Goal: Task Accomplishment & Management: Manage account settings

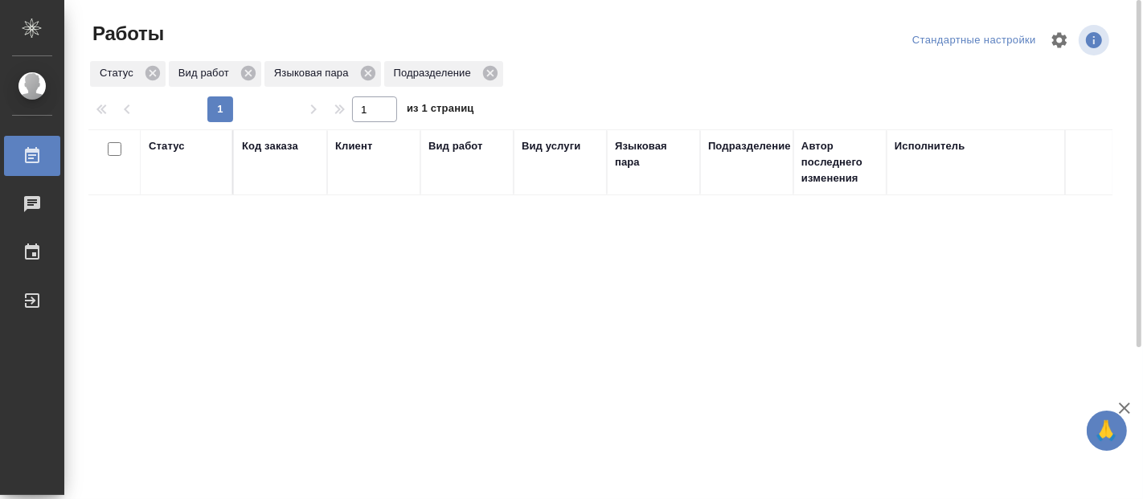
click at [856, 310] on div "Статус Код заказа Клиент Вид работ Вид услуги Языковая пара Подразделение Автор…" at bounding box center [600, 418] width 1024 height 579
click at [642, 410] on div "Статус Код заказа Клиент Вид работ Вид услуги Языковая пара Подразделение Автор…" at bounding box center [600, 418] width 1024 height 579
drag, startPoint x: 436, startPoint y: 416, endPoint x: 428, endPoint y: 418, distance: 8.4
click at [435, 416] on div "Статус Код заказа Клиент Вид работ Вид услуги Языковая пара Подразделение Автор…" at bounding box center [600, 418] width 1024 height 579
drag, startPoint x: 660, startPoint y: 387, endPoint x: 655, endPoint y: 394, distance: 9.2
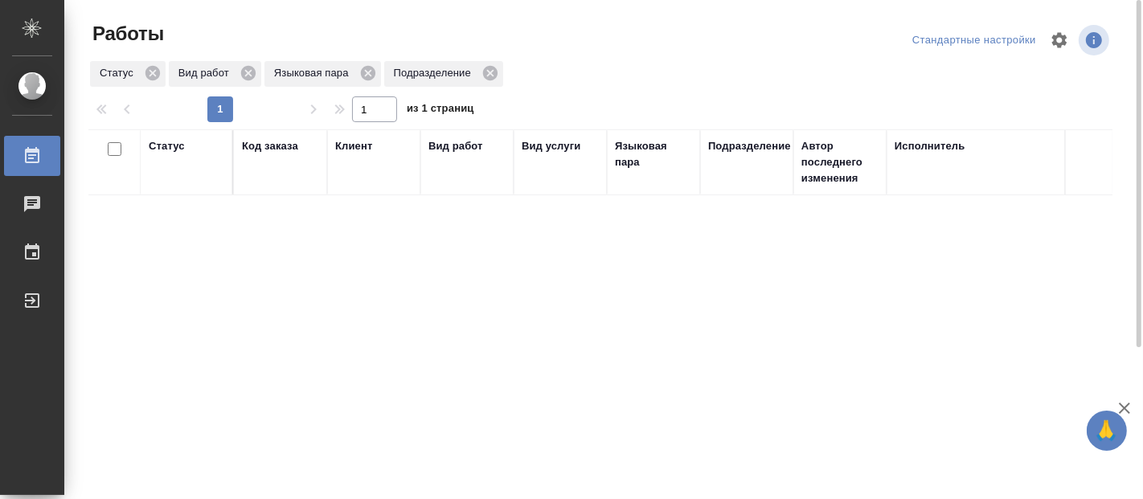
click at [660, 388] on div "Статус Код заказа Клиент Вид работ Вид услуги Языковая пара Подразделение Автор…" at bounding box center [600, 418] width 1024 height 579
click at [277, 384] on div "Статус Код заказа Клиент Вид работ Вид услуги Языковая пара Подразделение Автор…" at bounding box center [600, 418] width 1024 height 579
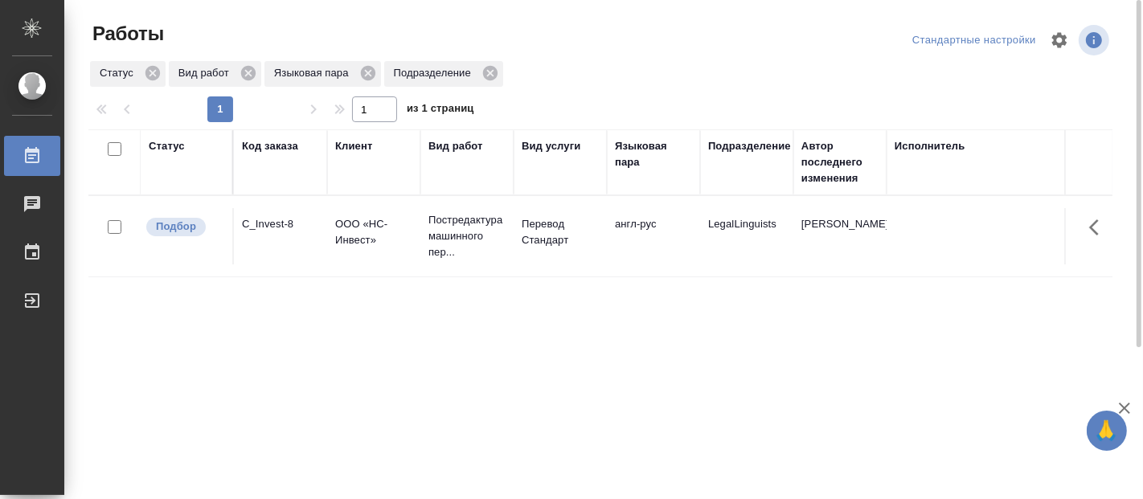
click at [523, 412] on div "Статус Код заказа Клиент Вид работ Вид услуги Языковая пара Подразделение Автор…" at bounding box center [600, 418] width 1024 height 579
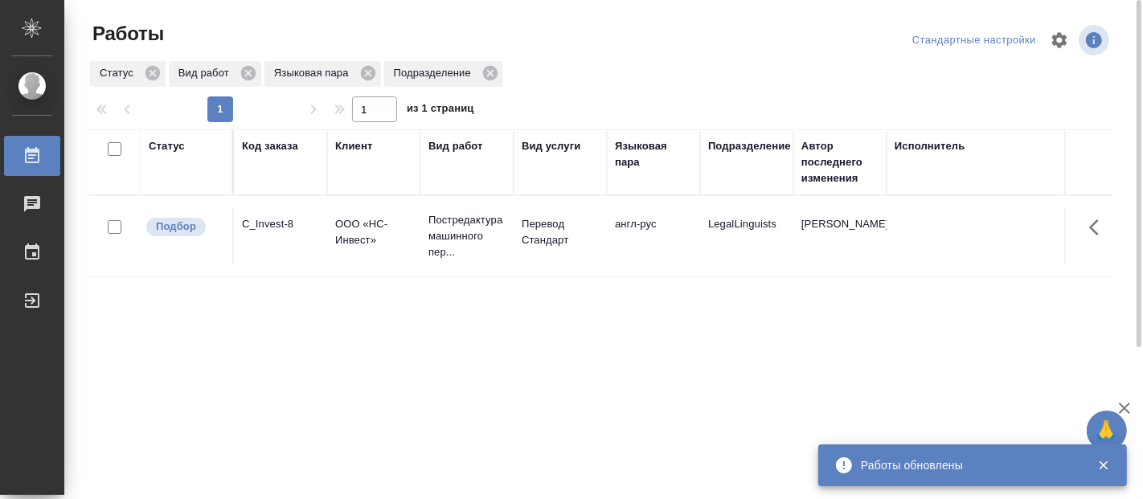
click at [432, 450] on div "Статус Код заказа Клиент Вид работ Вид услуги Языковая пара Подразделение Автор…" at bounding box center [600, 418] width 1024 height 579
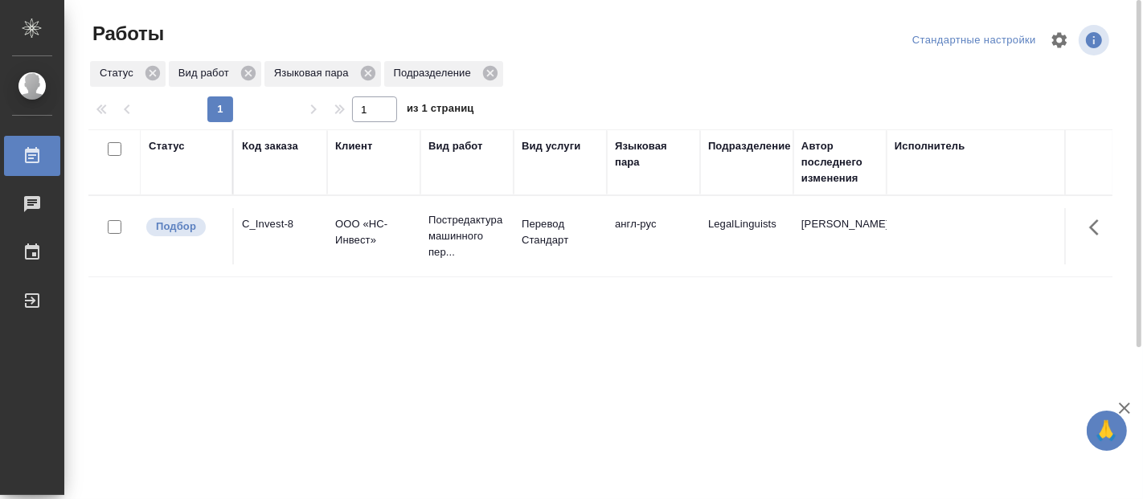
click at [767, 410] on div "Статус Код заказа Клиент Вид работ Вид услуги Языковая пара Подразделение Автор…" at bounding box center [600, 418] width 1024 height 579
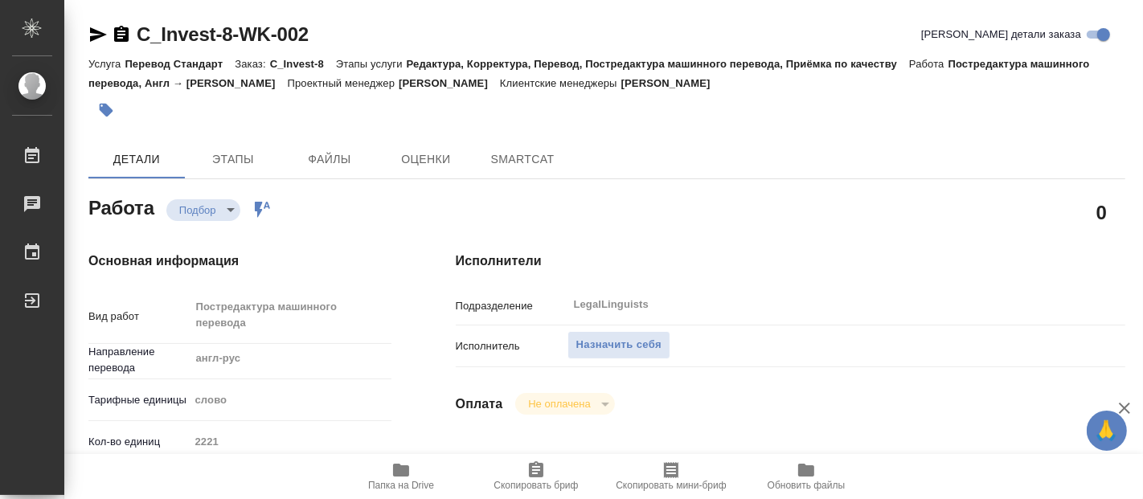
type textarea "x"
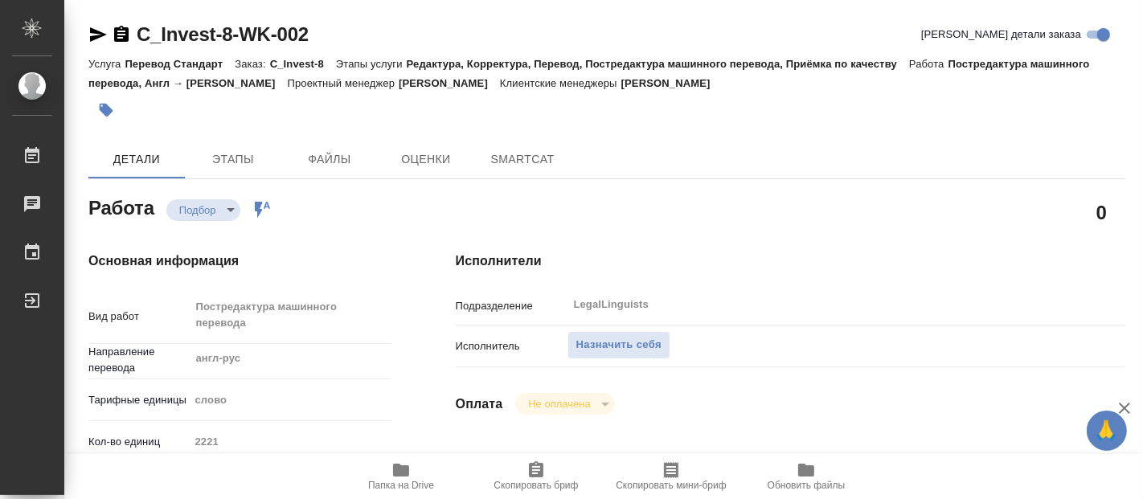
type textarea "x"
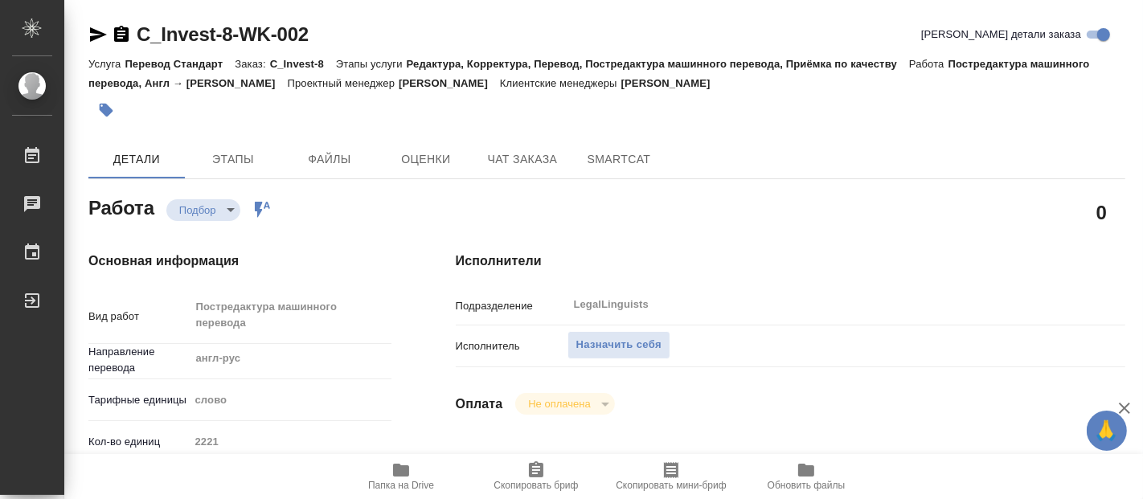
type textarea "x"
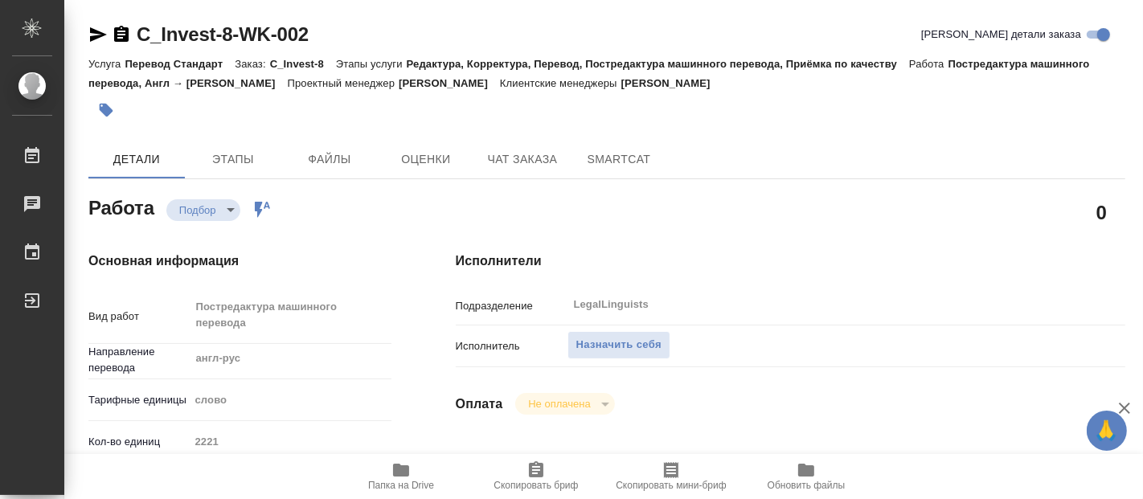
type textarea "x"
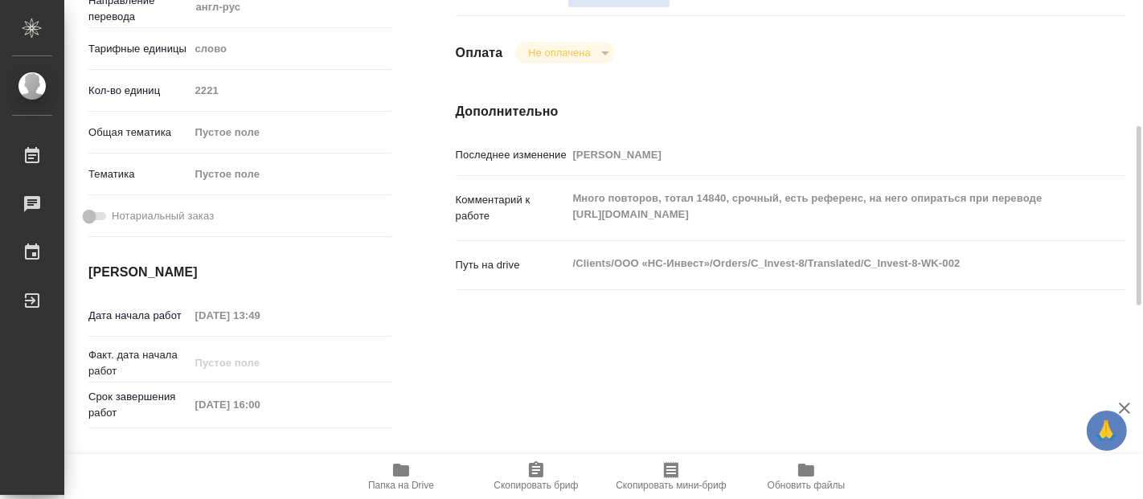
scroll to position [173, 0]
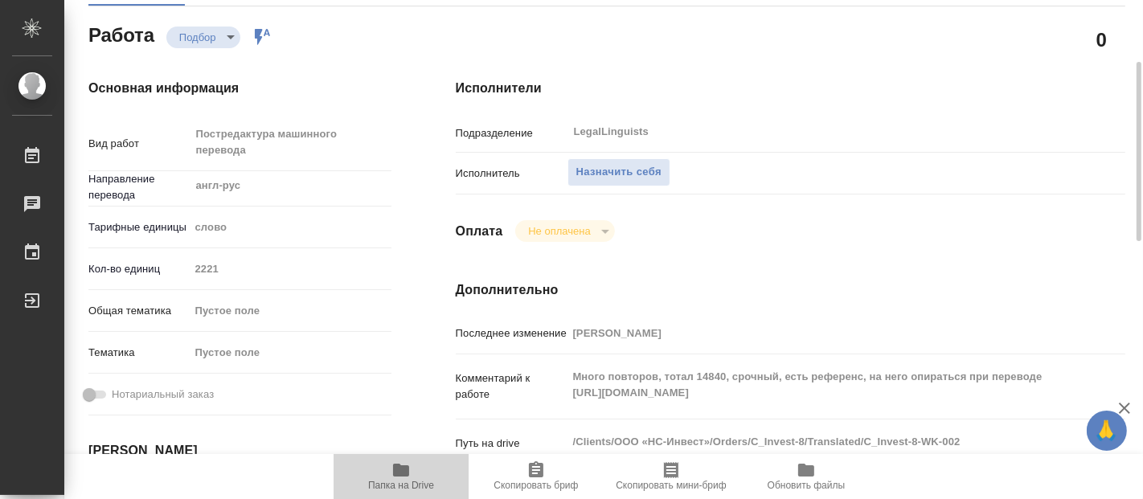
click at [400, 470] on icon "button" at bounding box center [401, 470] width 16 height 13
click at [404, 486] on span "Папка на Drive" at bounding box center [401, 485] width 66 height 11
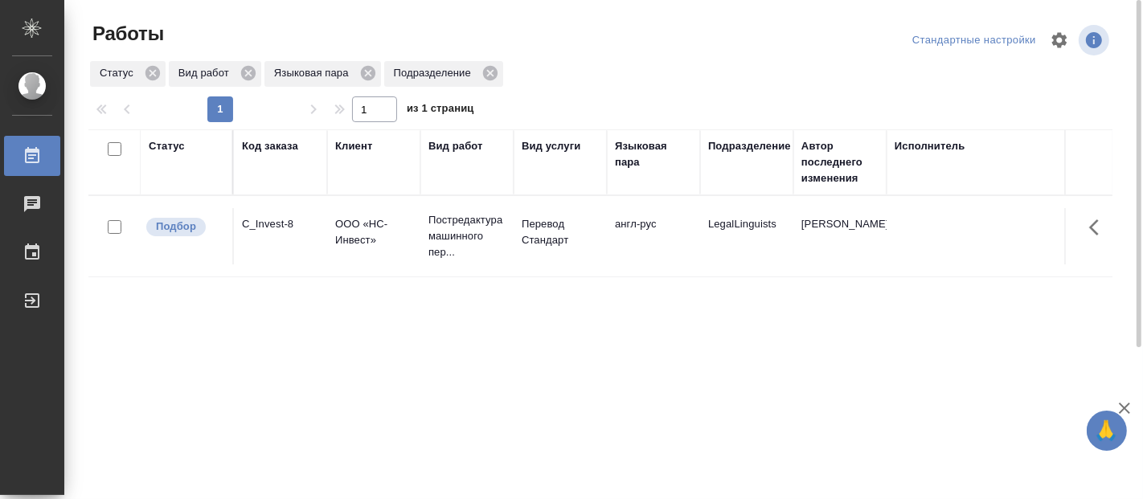
click at [470, 333] on div "Статус Код заказа Клиент Вид работ Вид услуги Языковая пара Подразделение Автор…" at bounding box center [600, 418] width 1024 height 579
click at [470, 343] on div "Статус Код заказа Клиент Вид работ Вид услуги Языковая пара Подразделение Автор…" at bounding box center [600, 418] width 1024 height 579
click at [375, 367] on div "Статус Код заказа Клиент Вид работ Вид услуги Языковая пара Подразделение Автор…" at bounding box center [600, 418] width 1024 height 579
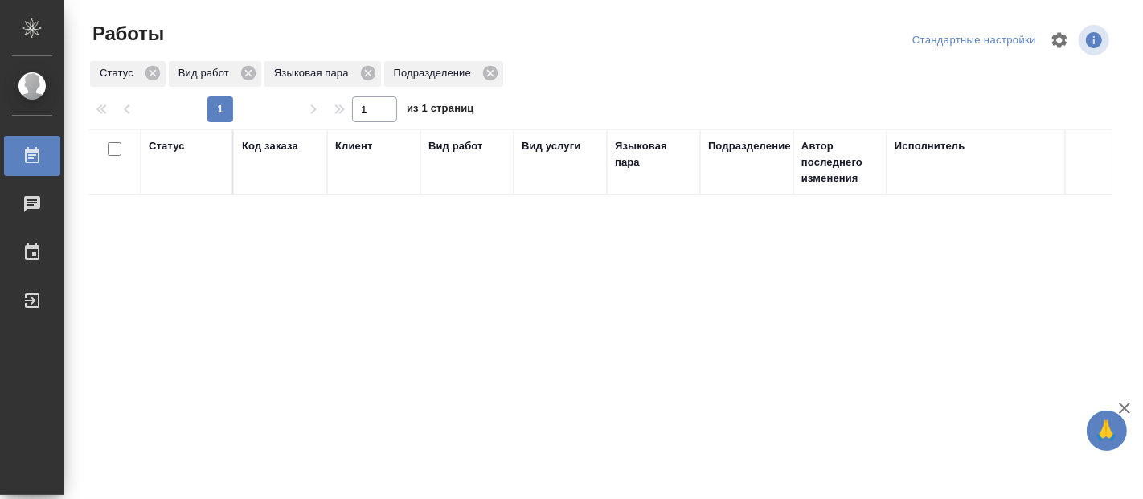
click at [371, 419] on div "Статус Код заказа Клиент Вид работ Вид услуги Языковая пара Подразделение Автор…" at bounding box center [600, 418] width 1024 height 579
click at [486, 371] on div "Статус Код заказа Клиент Вид работ Вид услуги Языковая пара Подразделение Автор…" at bounding box center [600, 418] width 1024 height 579
click at [372, 339] on div "Статус Код заказа Клиент Вид работ Вид услуги Языковая пара Подразделение Автор…" at bounding box center [600, 418] width 1024 height 579
click at [263, 485] on div "Статус Код заказа Клиент Вид работ Вид услуги Языковая пара Подразделение Автор…" at bounding box center [600, 418] width 1024 height 579
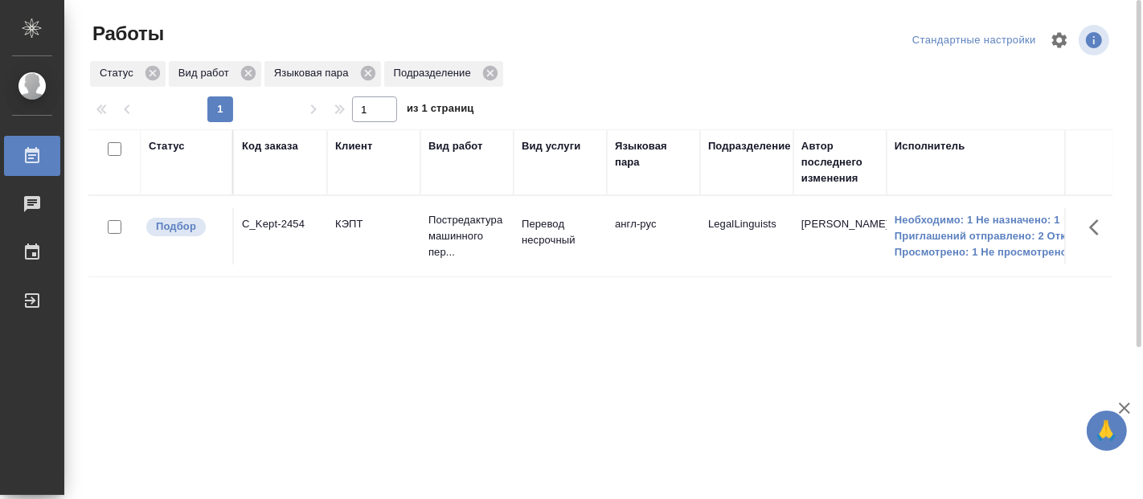
click at [455, 218] on p "Постредактура машинного пер..." at bounding box center [467, 236] width 77 height 48
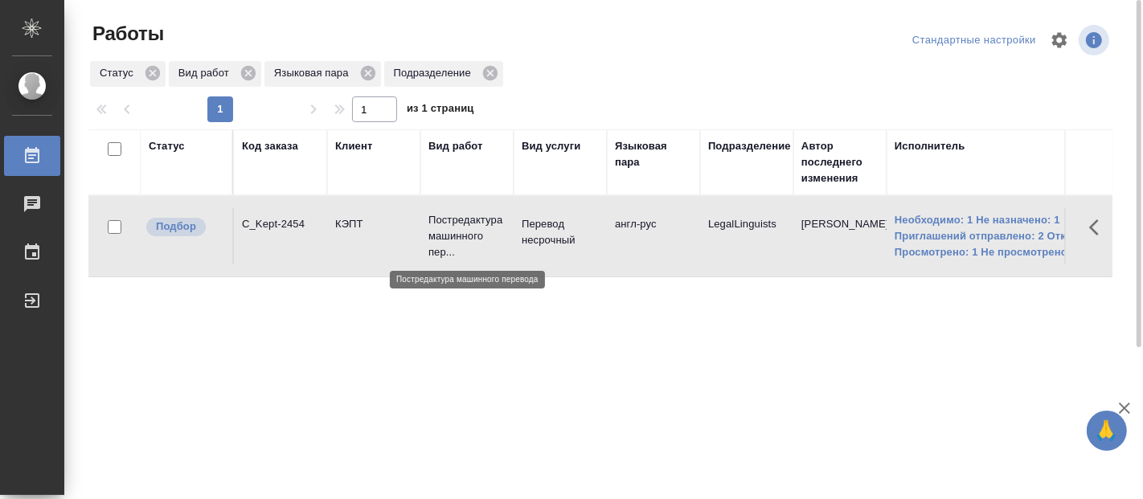
click at [455, 218] on p "Постредактура машинного пер..." at bounding box center [467, 236] width 77 height 48
drag, startPoint x: 847, startPoint y: 141, endPoint x: 819, endPoint y: 5, distance: 138.6
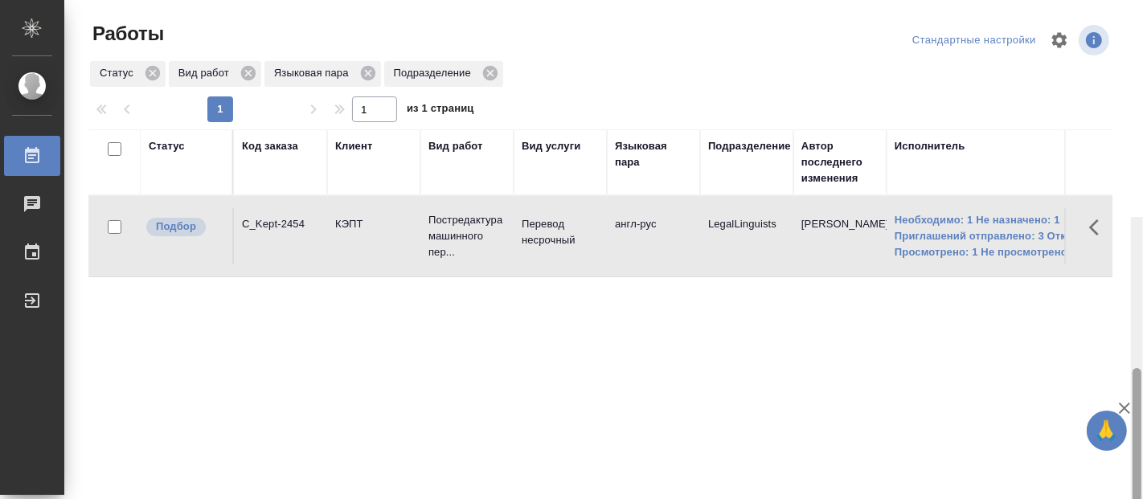
click at [1142, 227] on div at bounding box center [1137, 466] width 12 height 499
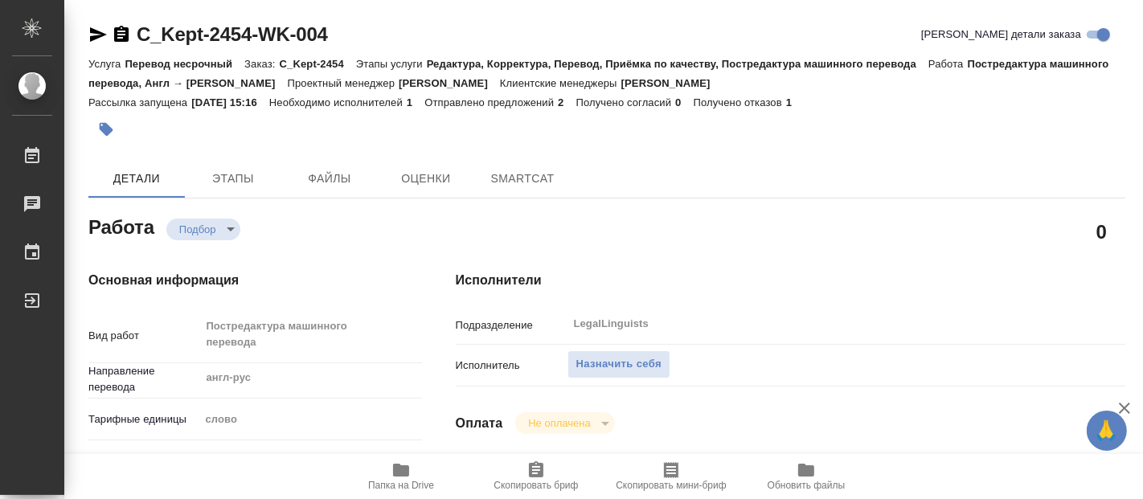
type textarea "x"
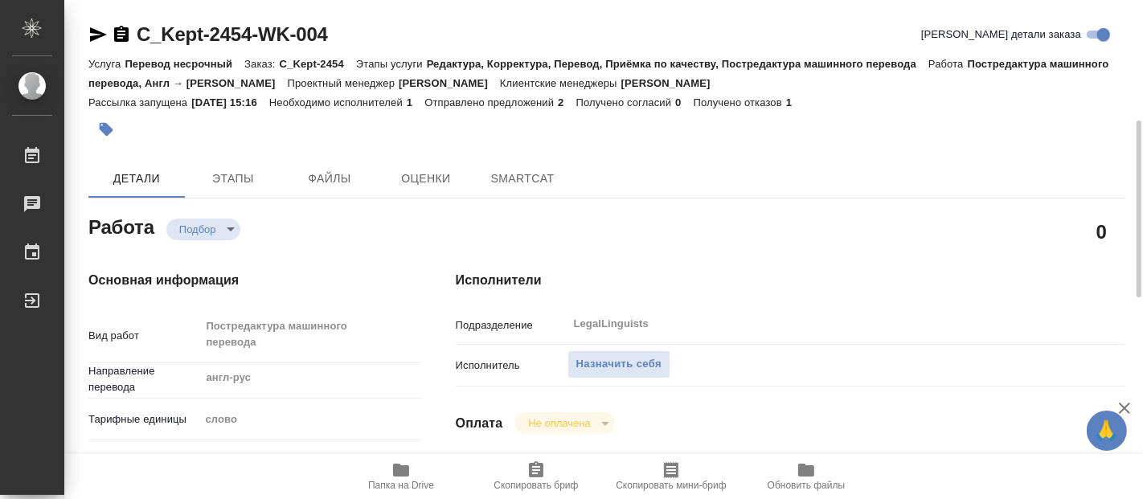
type textarea "x"
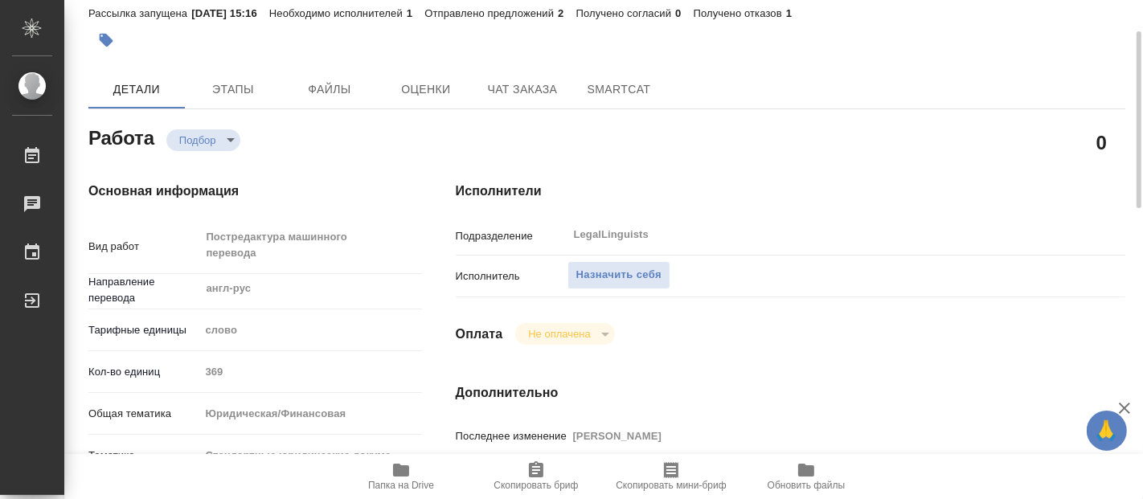
scroll to position [268, 0]
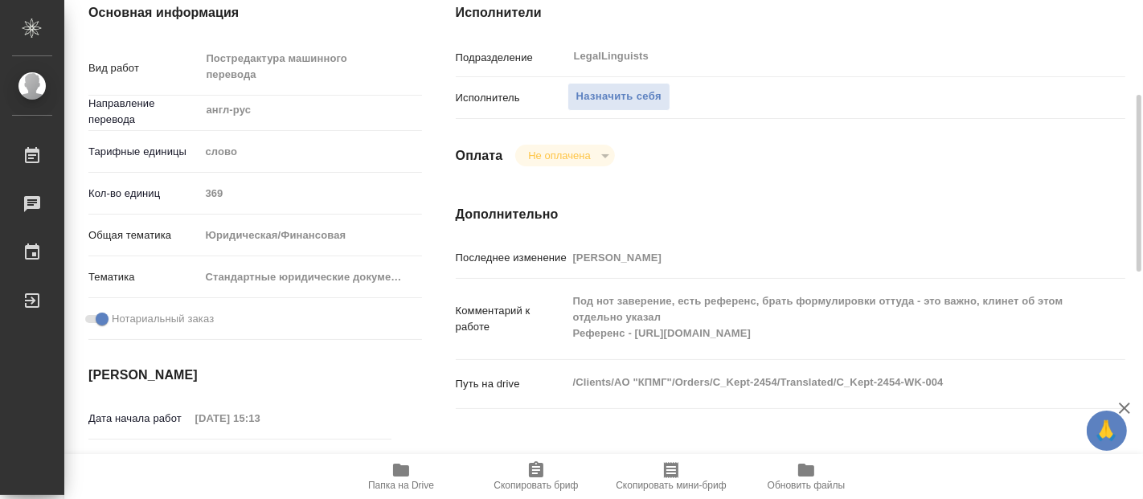
type textarea "x"
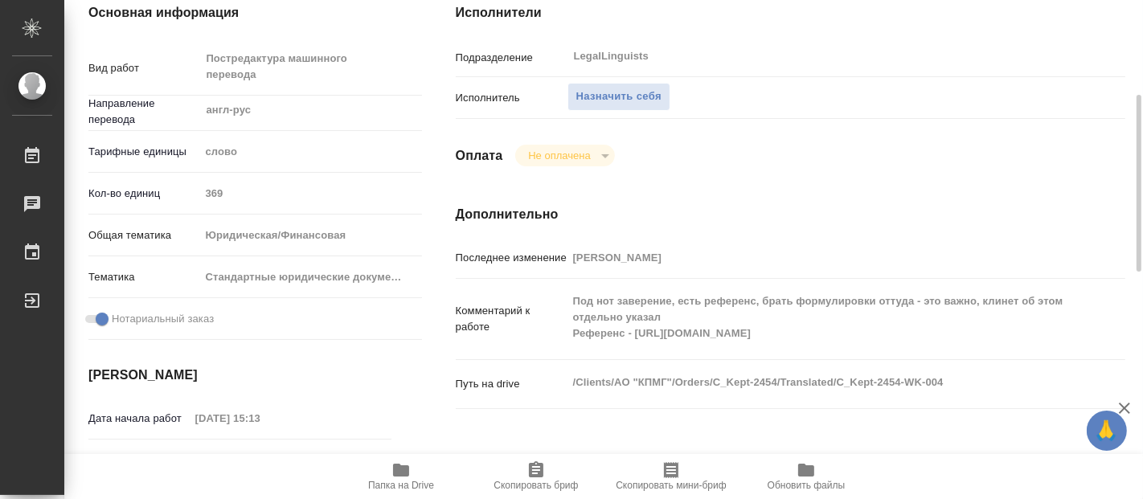
type textarea "x"
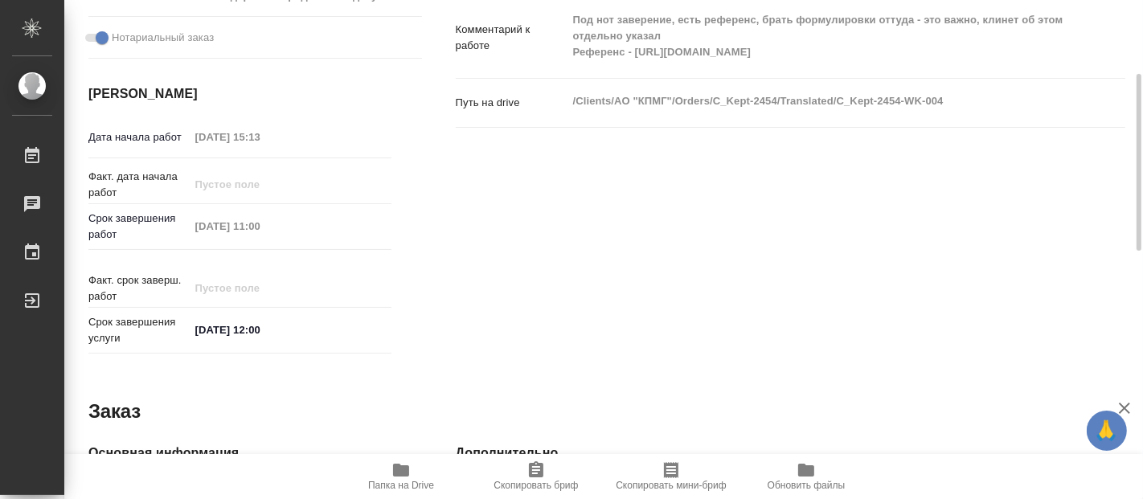
scroll to position [192, 0]
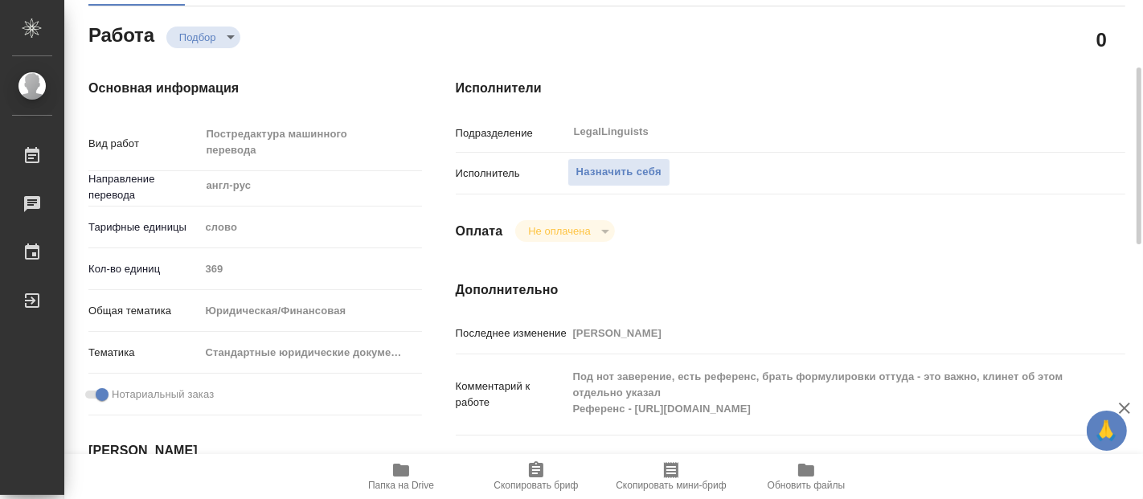
click at [390, 476] on span "Папка на Drive" at bounding box center [401, 476] width 116 height 31
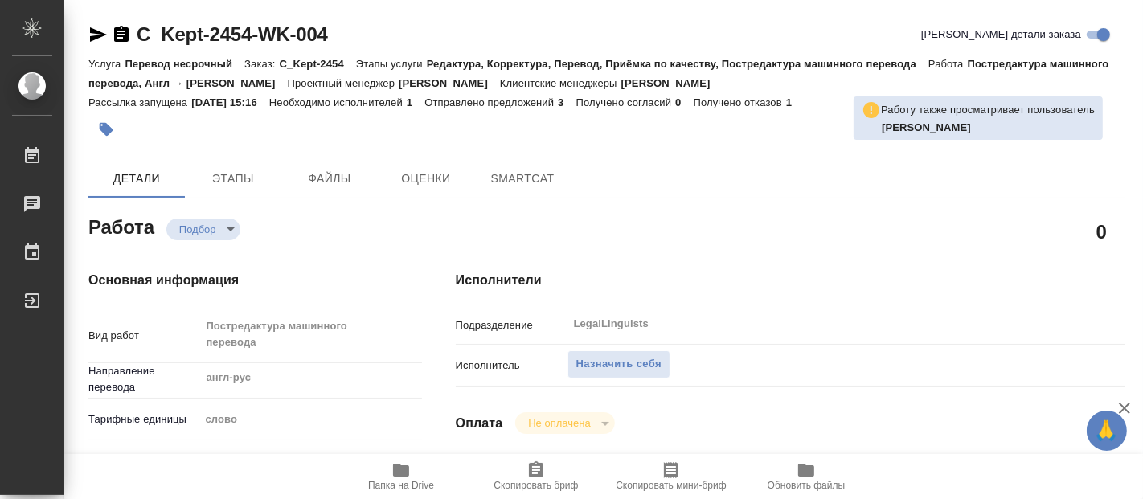
type textarea "x"
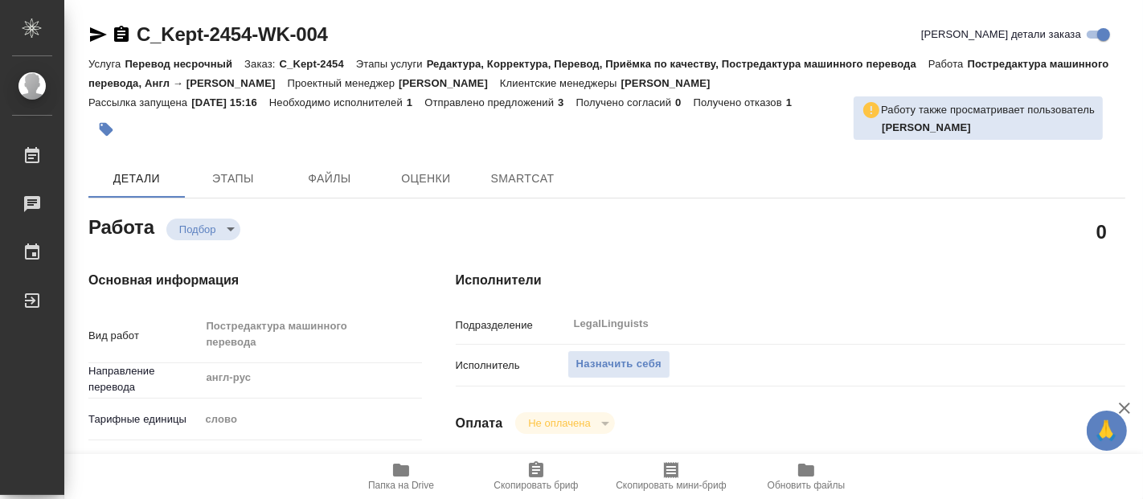
type textarea "x"
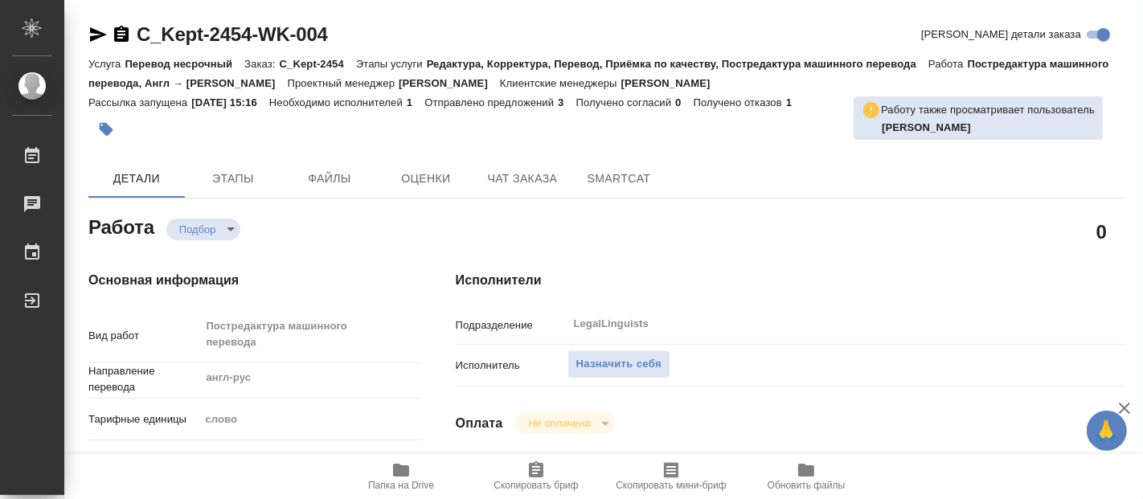
type textarea "x"
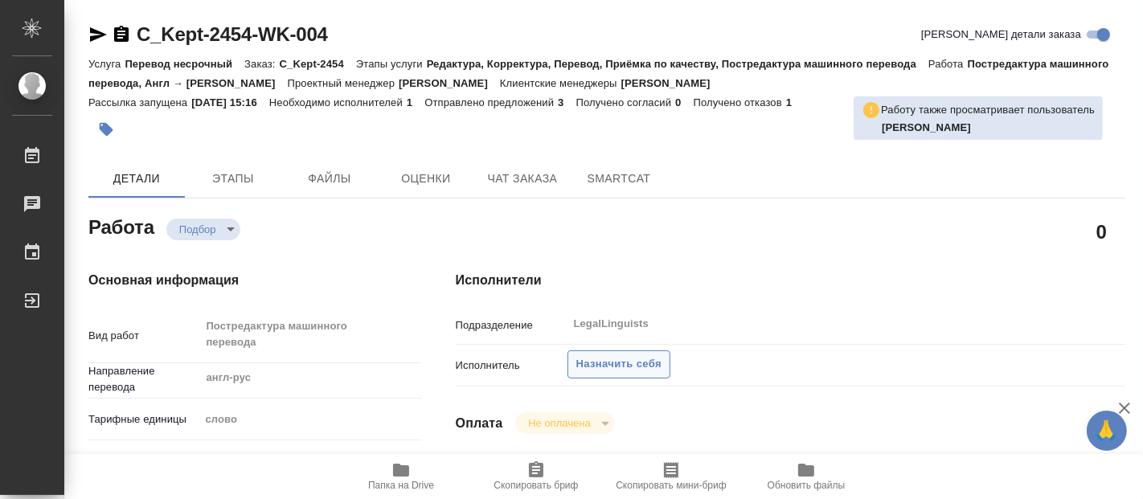
type textarea "x"
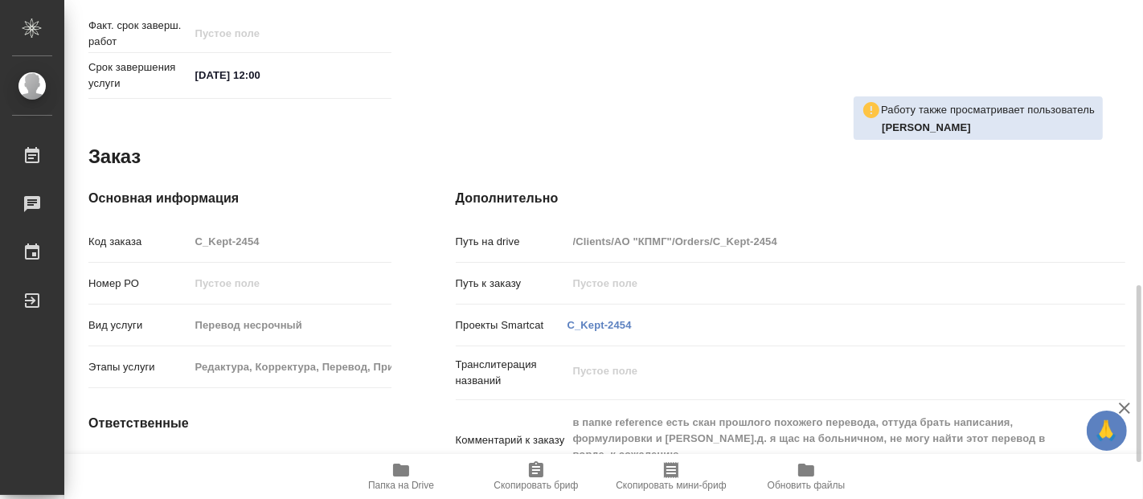
scroll to position [907, 0]
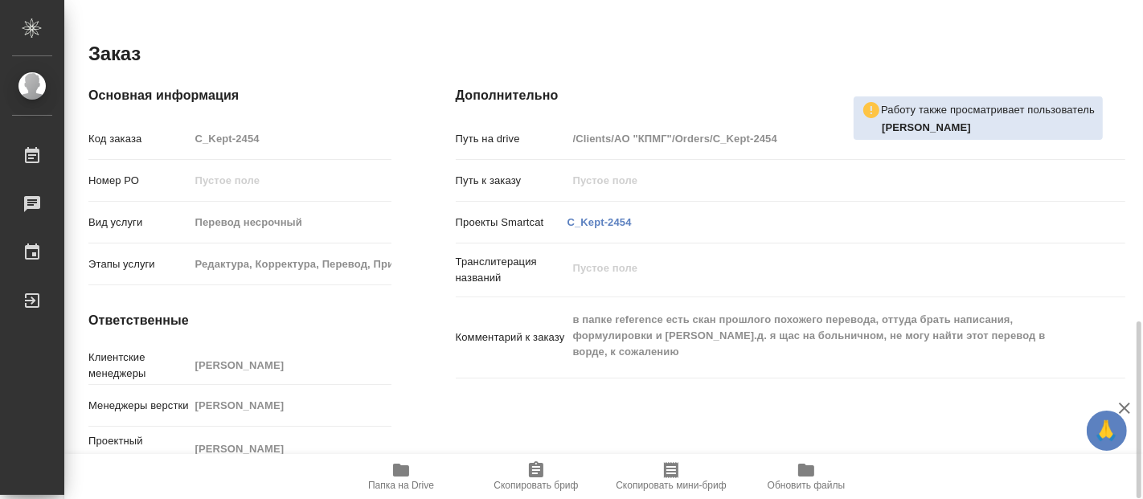
click at [392, 480] on span "Папка на Drive" at bounding box center [401, 485] width 66 height 11
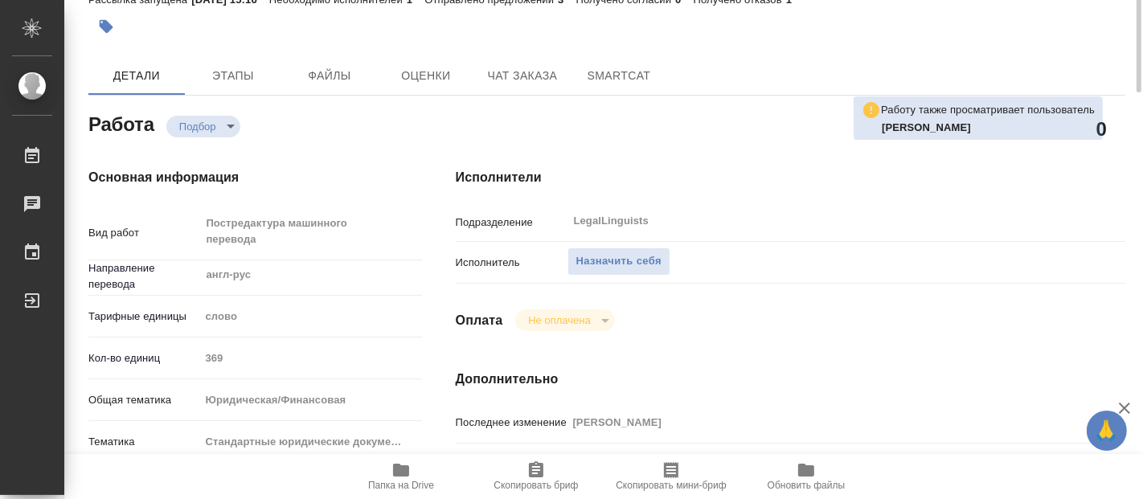
scroll to position [14, 0]
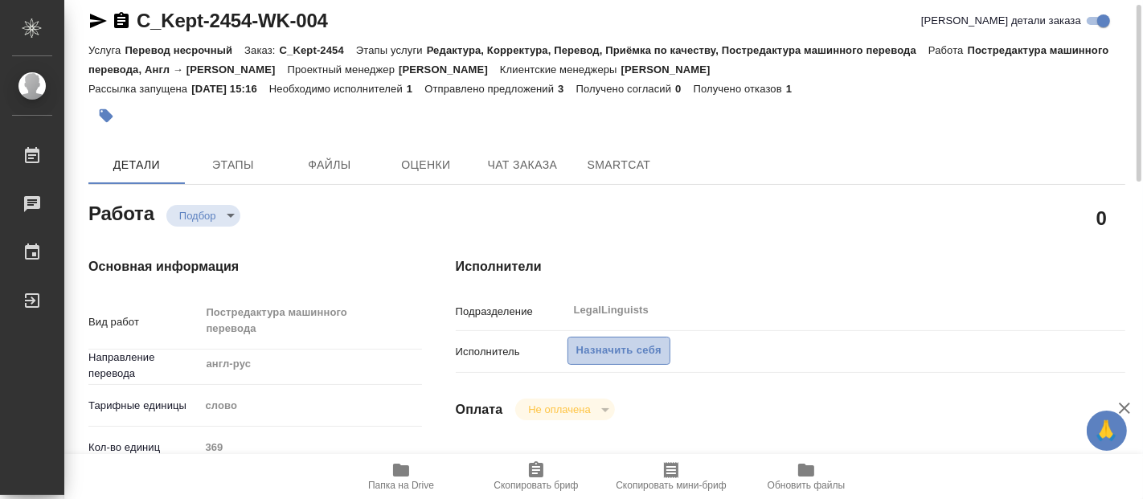
click at [645, 348] on span "Назначить себя" at bounding box center [619, 351] width 85 height 18
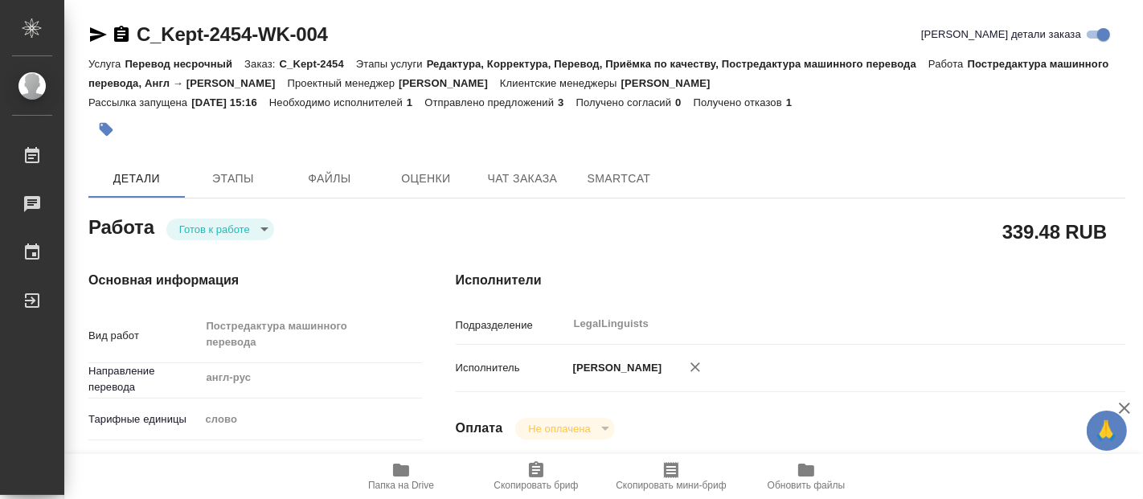
click at [264, 229] on body "🙏 .cls-1 fill:#fff; AWATERA Fadeeva Elena Работы Чаты График Выйти C_Kept-2454-…" at bounding box center [571, 249] width 1143 height 499
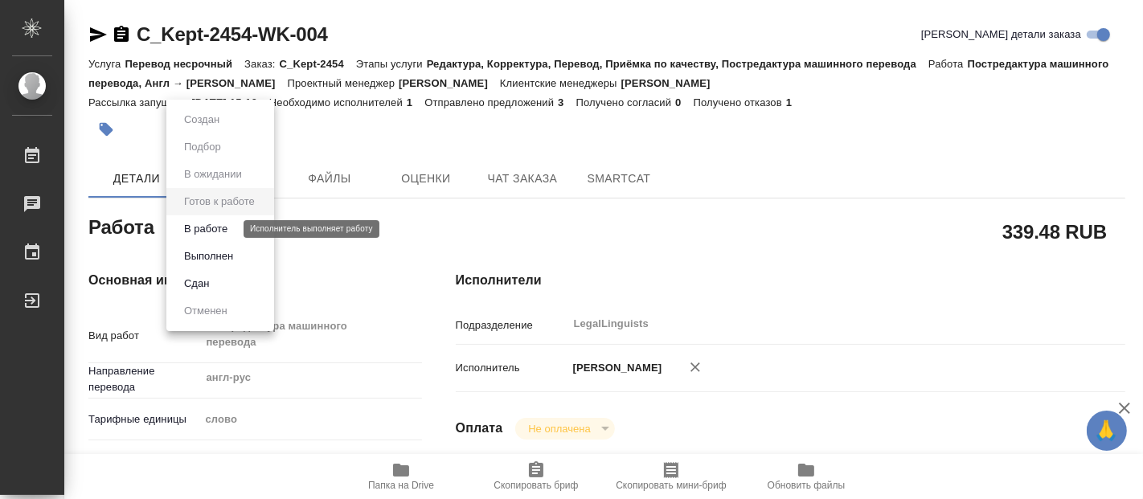
click at [201, 226] on button "В работе" at bounding box center [205, 229] width 53 height 18
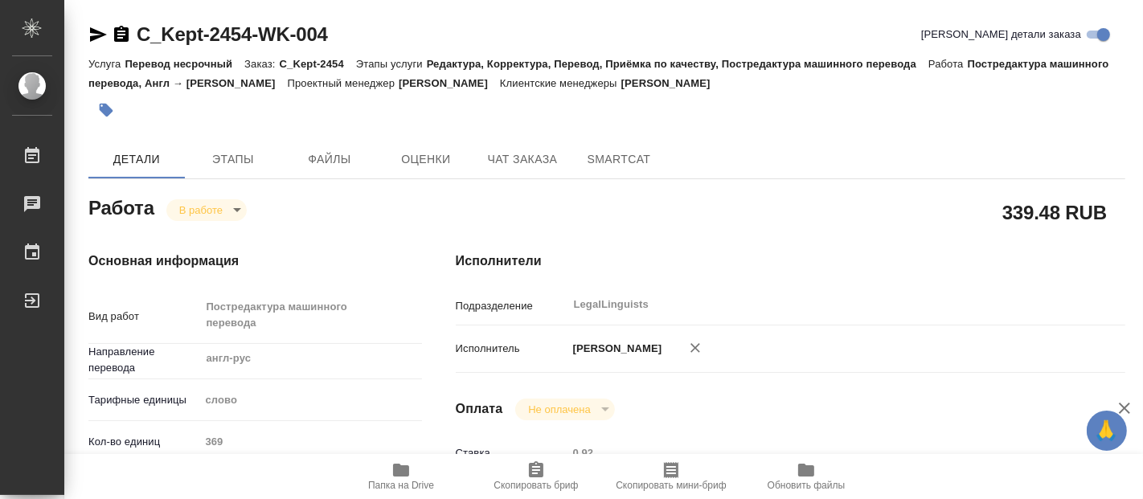
type textarea "x"
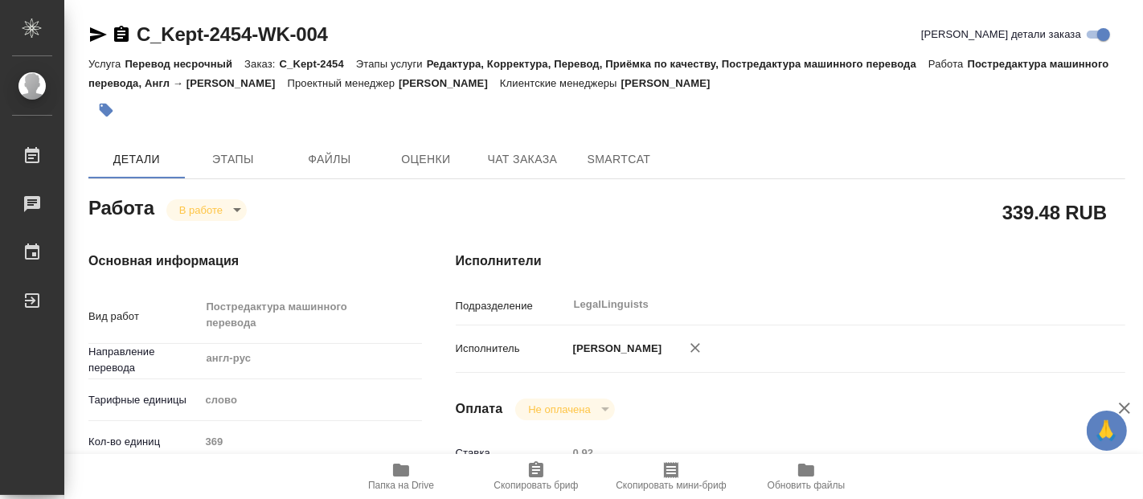
type textarea "x"
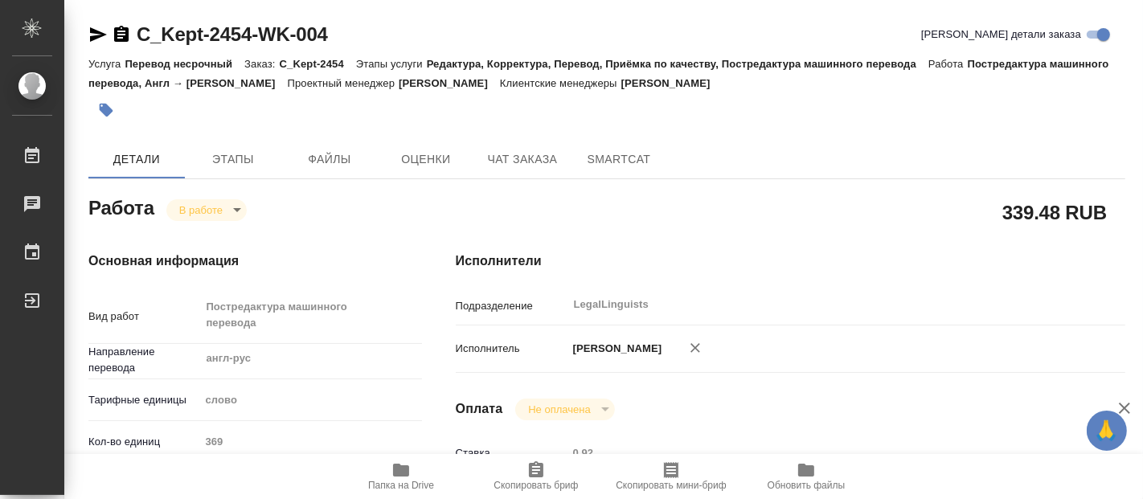
type textarea "x"
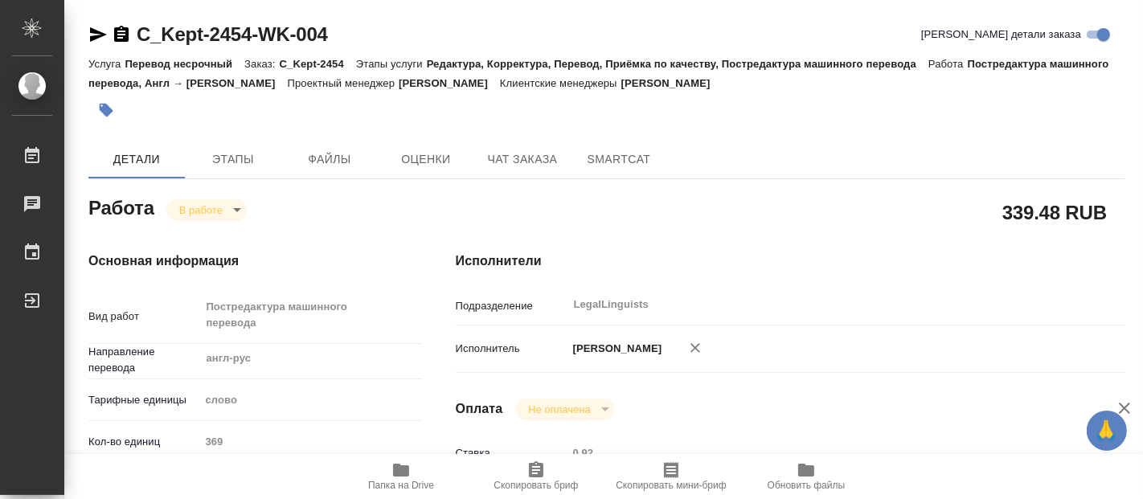
drag, startPoint x: 363, startPoint y: 29, endPoint x: 324, endPoint y: 39, distance: 39.8
click at [324, 39] on div "C_Kept-2454-WK-004 Кратко детали заказа" at bounding box center [606, 35] width 1037 height 26
drag, startPoint x: 327, startPoint y: 22, endPoint x: 137, endPoint y: 29, distance: 189.9
click at [137, 29] on div "C_Kept-2454-WK-004 Кратко детали заказа" at bounding box center [606, 35] width 1037 height 26
copy link "C_Kept-2454-WK-004"
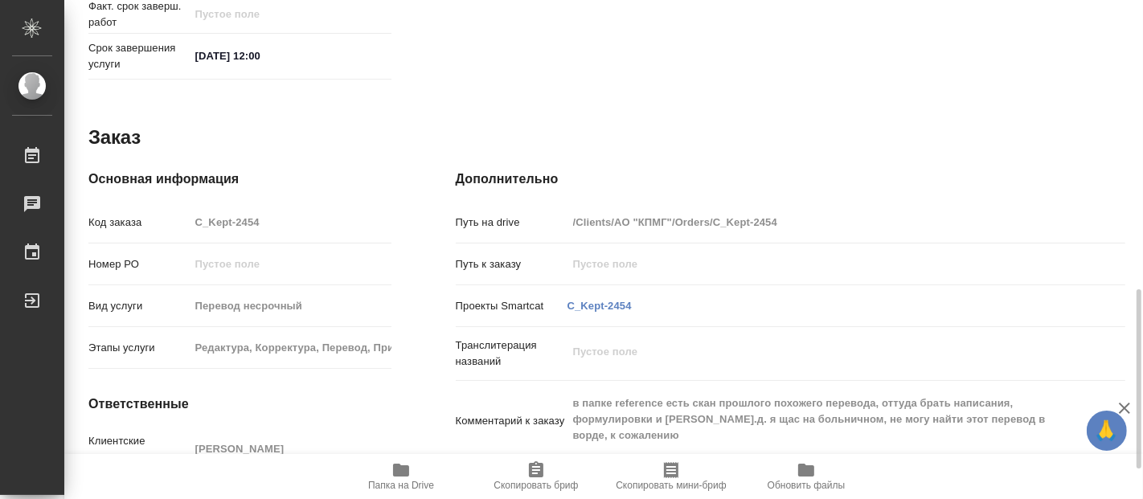
scroll to position [888, 0]
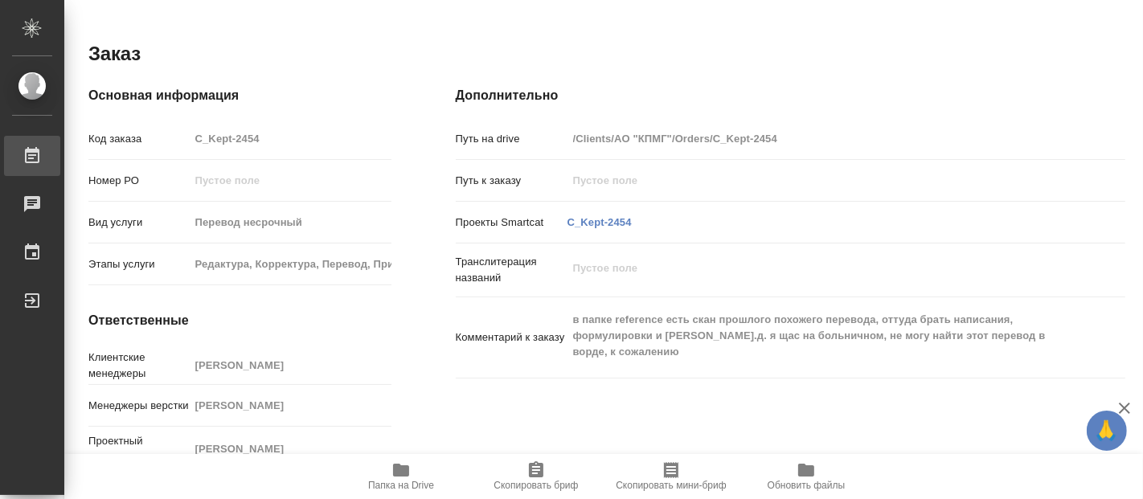
type textarea "x"
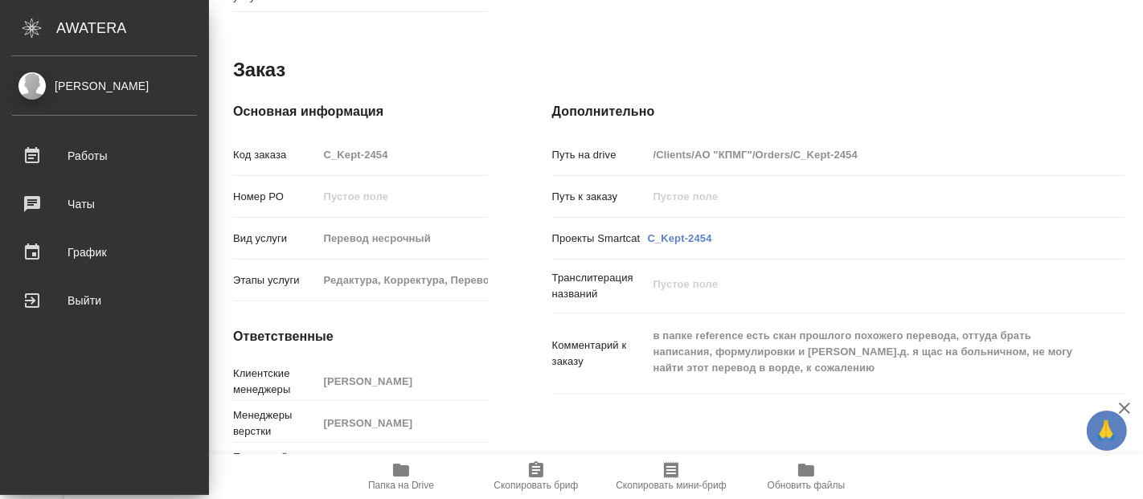
type textarea "x"
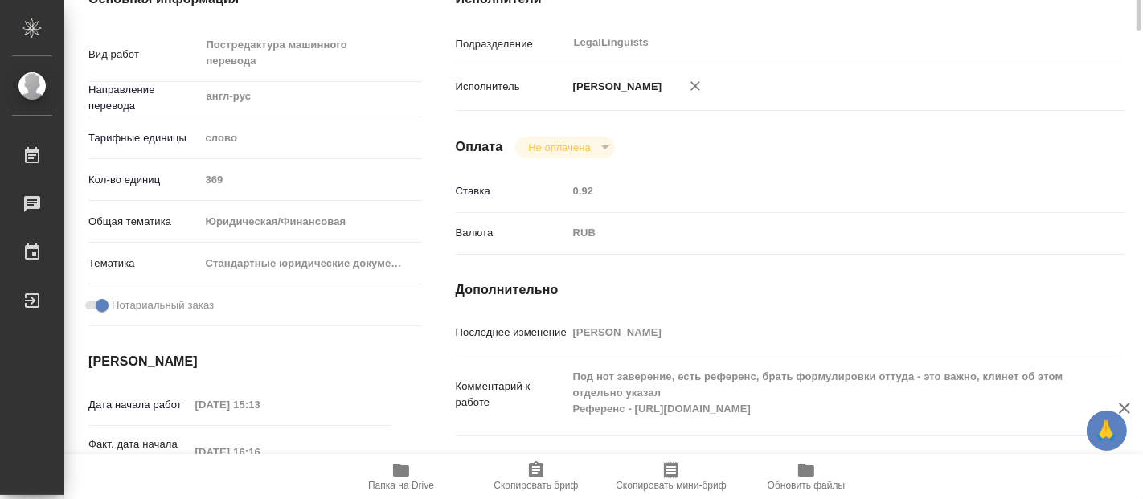
scroll to position [0, 0]
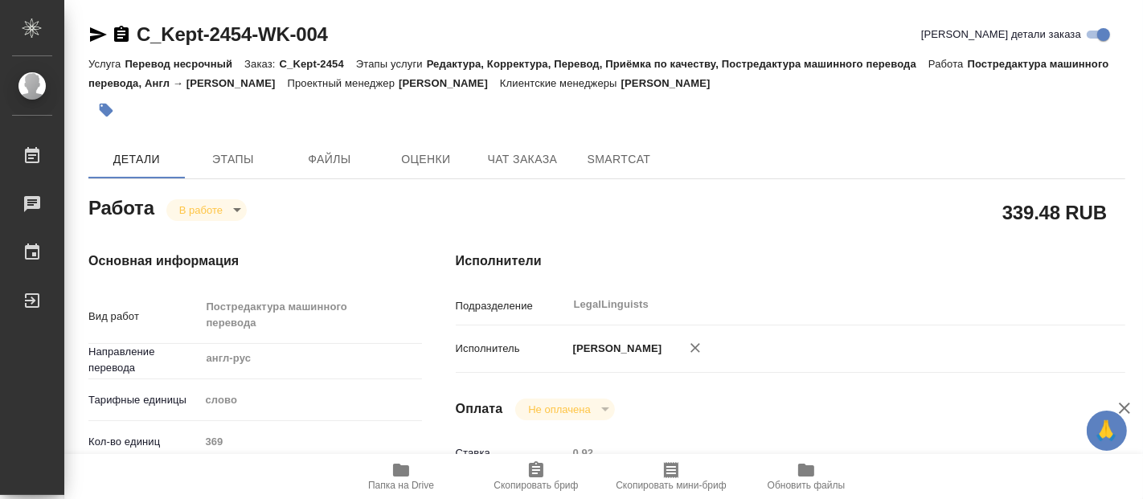
click at [210, 117] on div at bounding box center [434, 109] width 692 height 35
click at [430, 27] on div "C_Kept-2454-WK-004 Кратко детали заказа" at bounding box center [606, 35] width 1037 height 26
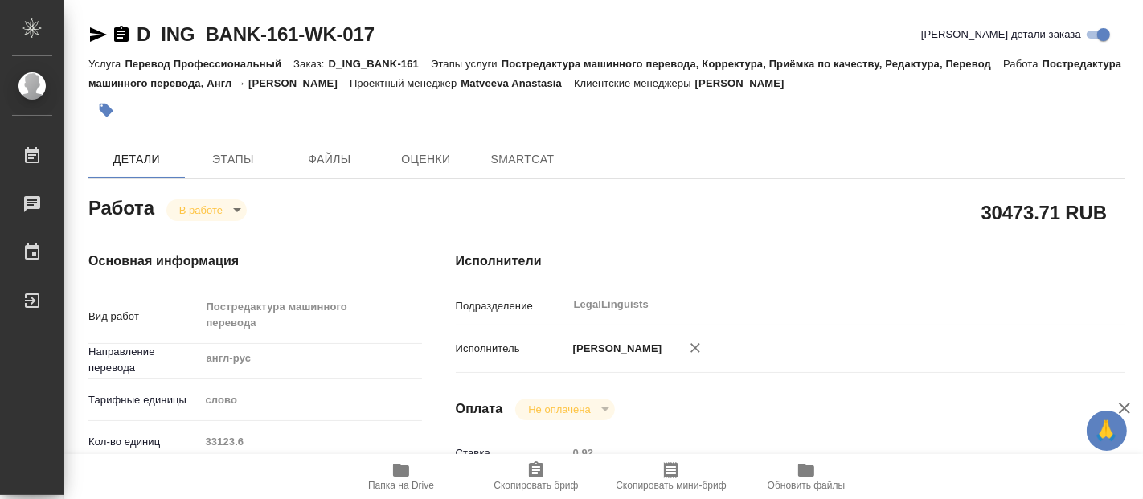
type textarea "x"
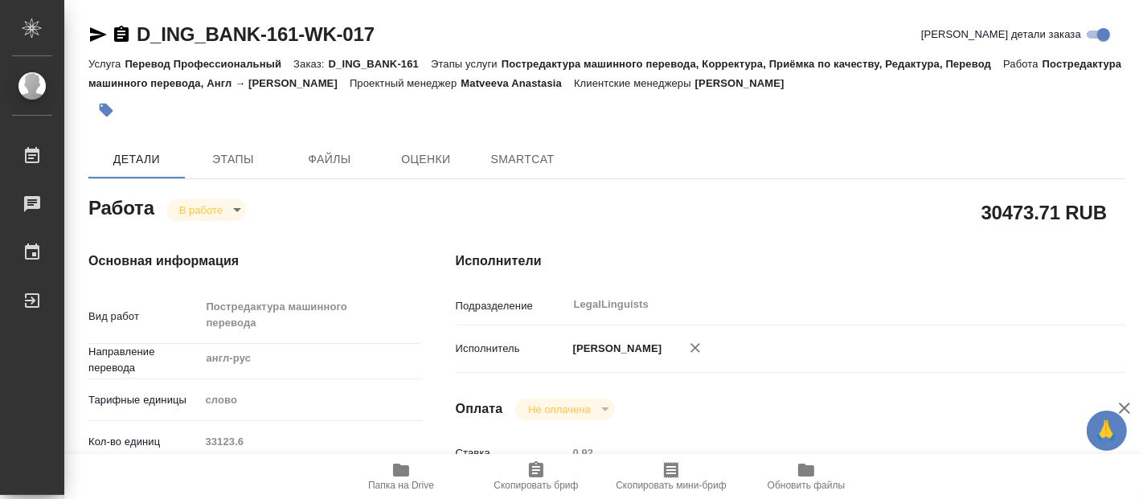
type textarea "x"
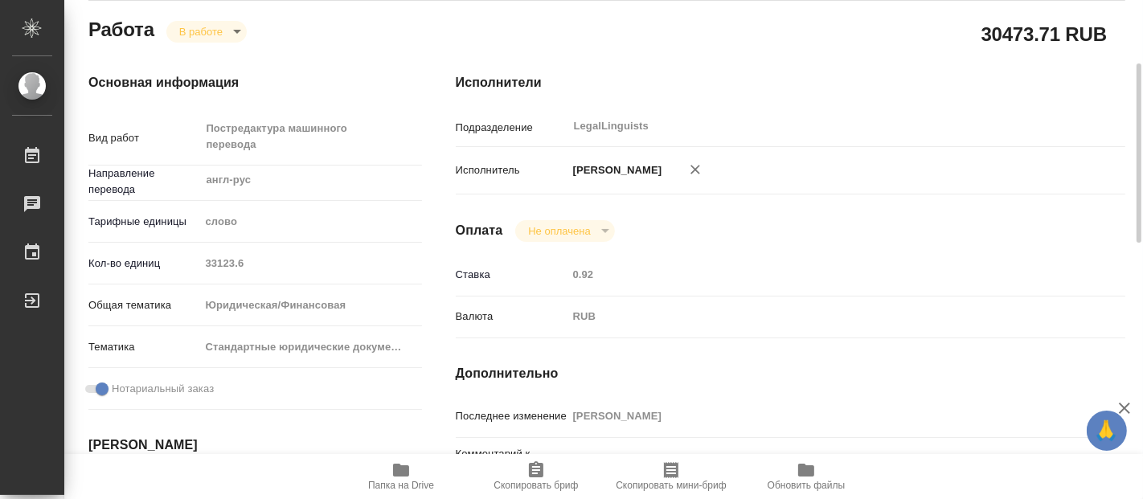
scroll to position [357, 0]
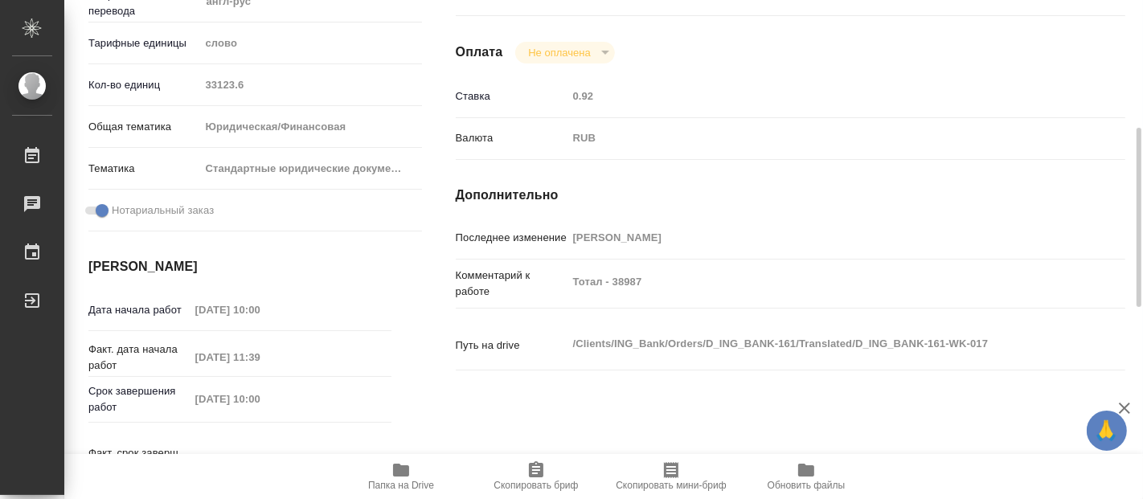
type textarea "x"
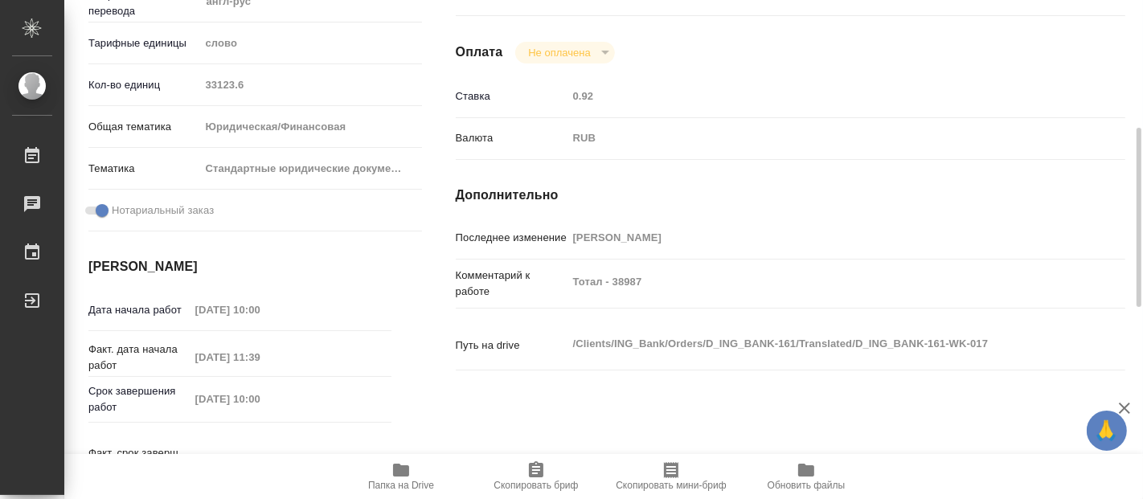
type textarea "x"
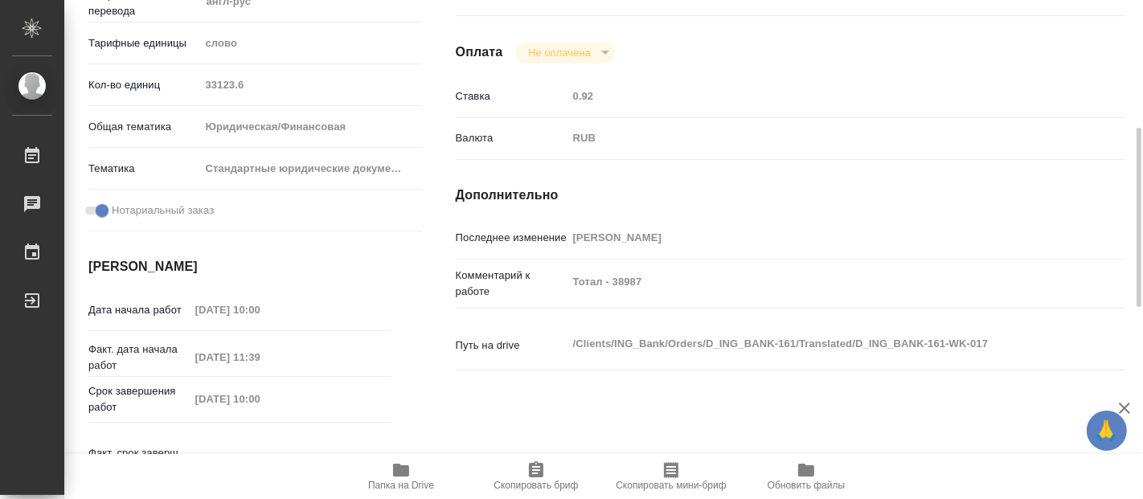
scroll to position [446, 0]
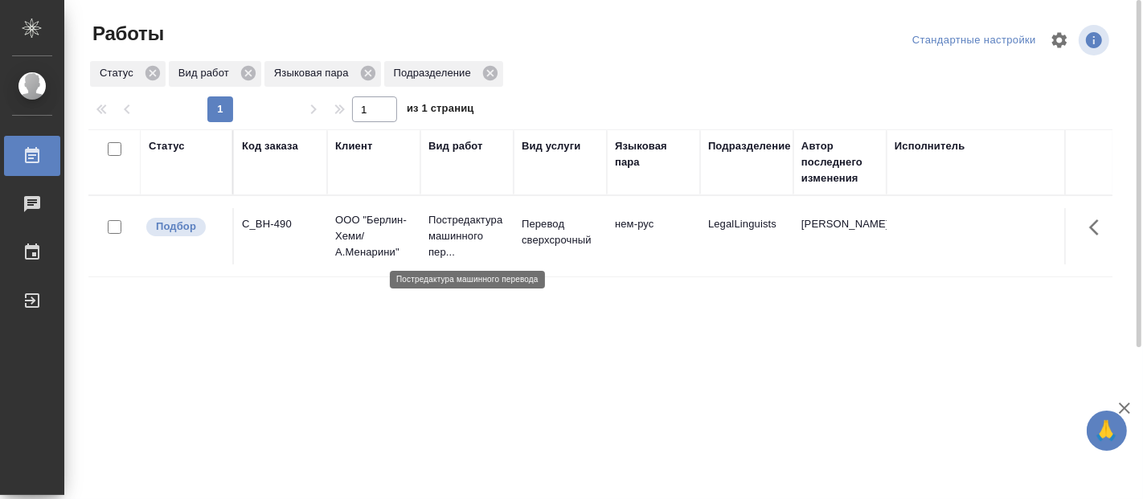
click at [459, 237] on p "Постредактура машинного пер..." at bounding box center [467, 236] width 77 height 48
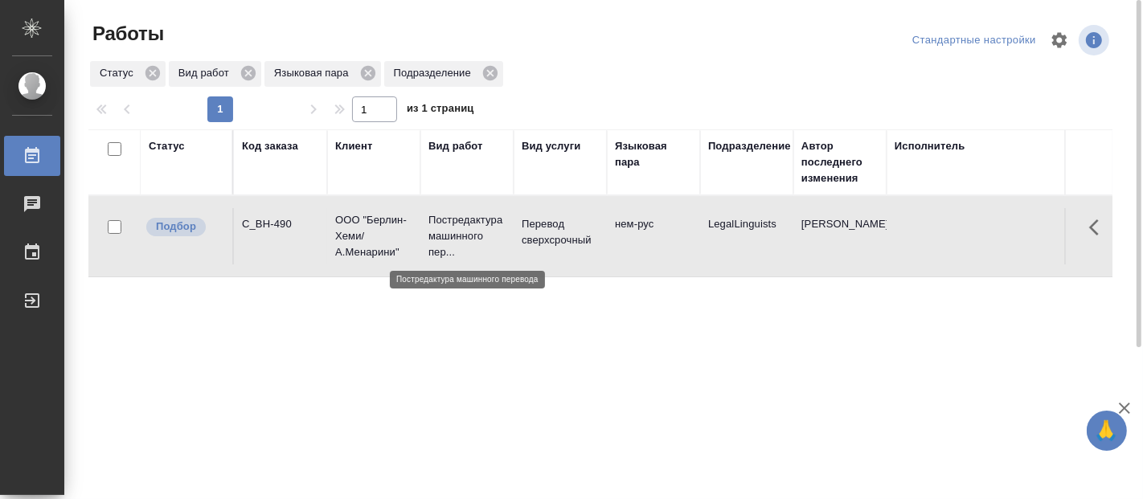
click at [459, 237] on p "Постредактура машинного пер..." at bounding box center [467, 236] width 77 height 48
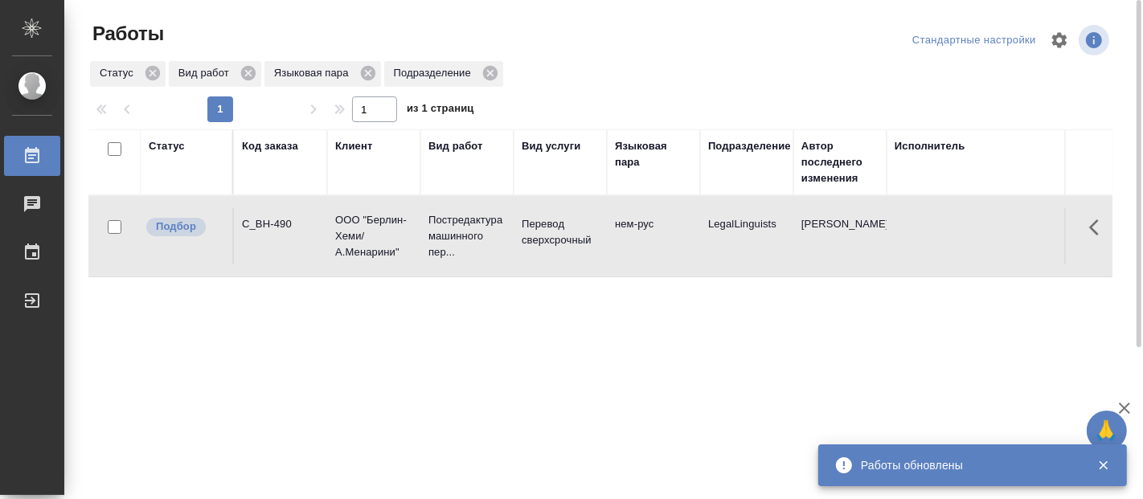
click at [432, 386] on div "Статус Код заказа Клиент Вид работ Вид услуги Языковая пара Подразделение Автор…" at bounding box center [600, 418] width 1024 height 579
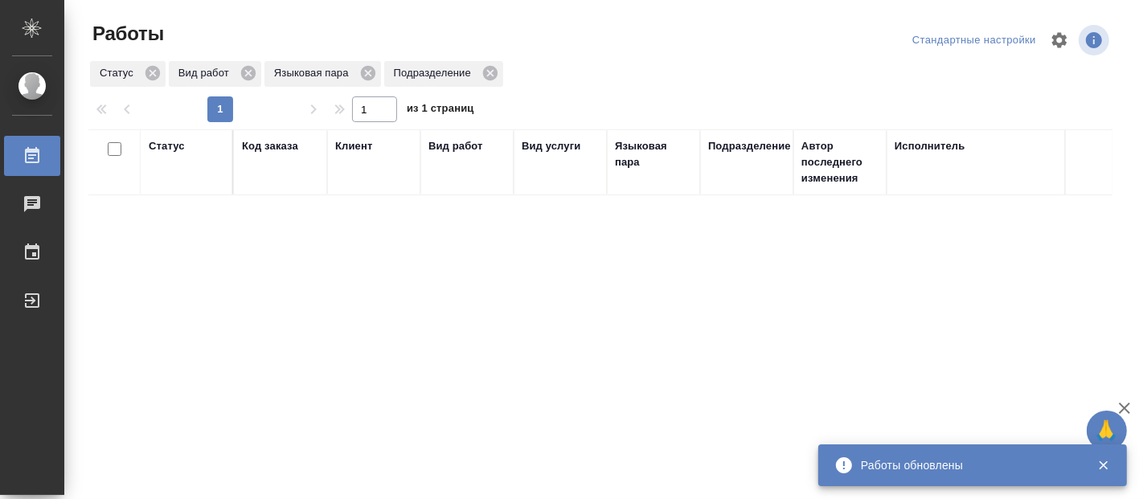
click at [1105, 462] on icon "button" at bounding box center [1104, 465] width 14 height 14
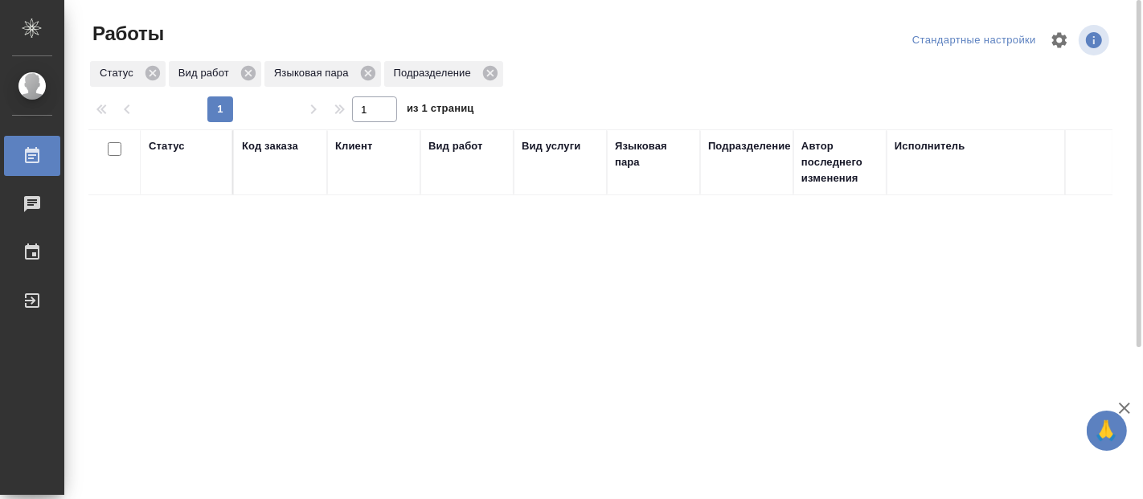
click at [211, 281] on div "Статус Код заказа Клиент Вид работ Вид услуги Языковая пара Подразделение Автор…" at bounding box center [600, 418] width 1024 height 579
click at [215, 205] on div "Статус Код заказа Клиент Вид работ Вид услуги Языковая пара Подразделение Автор…" at bounding box center [600, 418] width 1024 height 579
click at [425, 301] on div "Статус Код заказа Клиент Вид работ Вид услуги Языковая пара Подразделение Автор…" at bounding box center [600, 418] width 1024 height 579
drag, startPoint x: 422, startPoint y: 297, endPoint x: 416, endPoint y: 287, distance: 11.6
click at [421, 297] on div "Статус Код заказа Клиент Вид работ Вид услуги Языковая пара Подразделение Автор…" at bounding box center [600, 418] width 1024 height 579
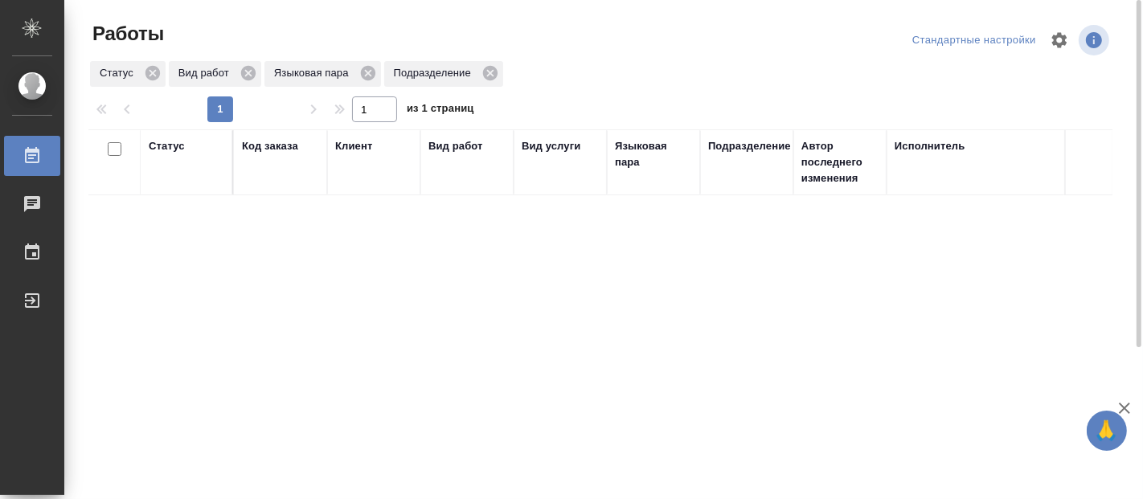
drag, startPoint x: 416, startPoint y: 287, endPoint x: 264, endPoint y: 282, distance: 152.0
click at [264, 282] on div "Статус Код заказа Клиент Вид работ Вид услуги Языковая пара Подразделение Автор…" at bounding box center [600, 418] width 1024 height 579
click at [655, 408] on div "Статус Код заказа Клиент Вид работ Вид услуги Языковая пара Подразделение Автор…" at bounding box center [600, 418] width 1024 height 579
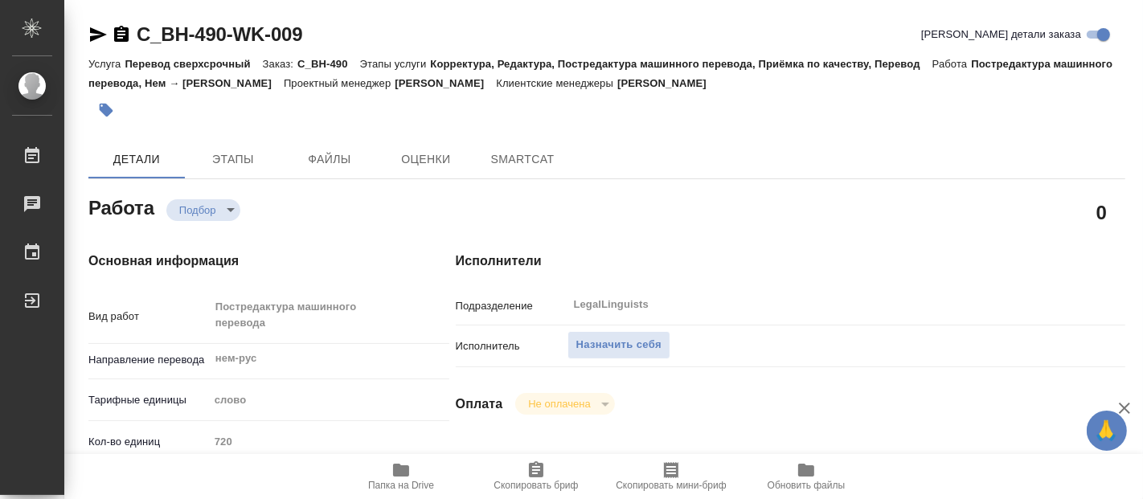
type textarea "x"
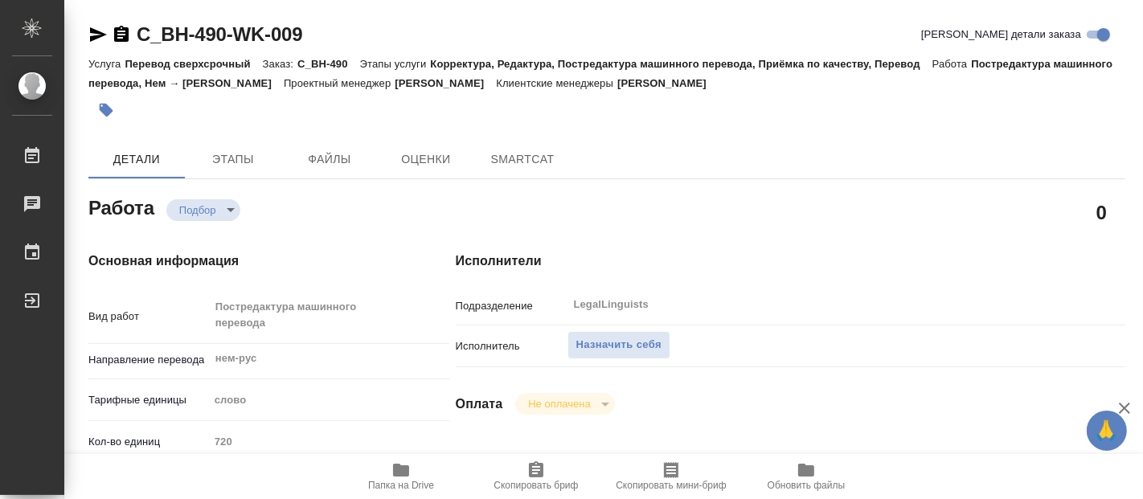
type textarea "x"
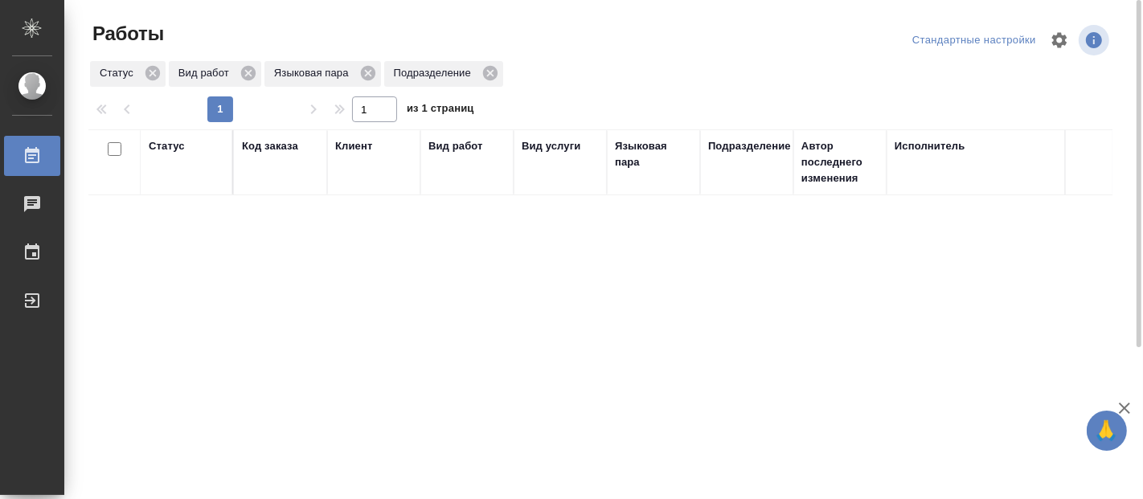
click at [305, 230] on div "Статус Код заказа Клиент Вид работ Вид услуги Языковая пара Подразделение Автор…" at bounding box center [600, 418] width 1024 height 579
click at [276, 150] on div "Код заказа" at bounding box center [270, 146] width 56 height 16
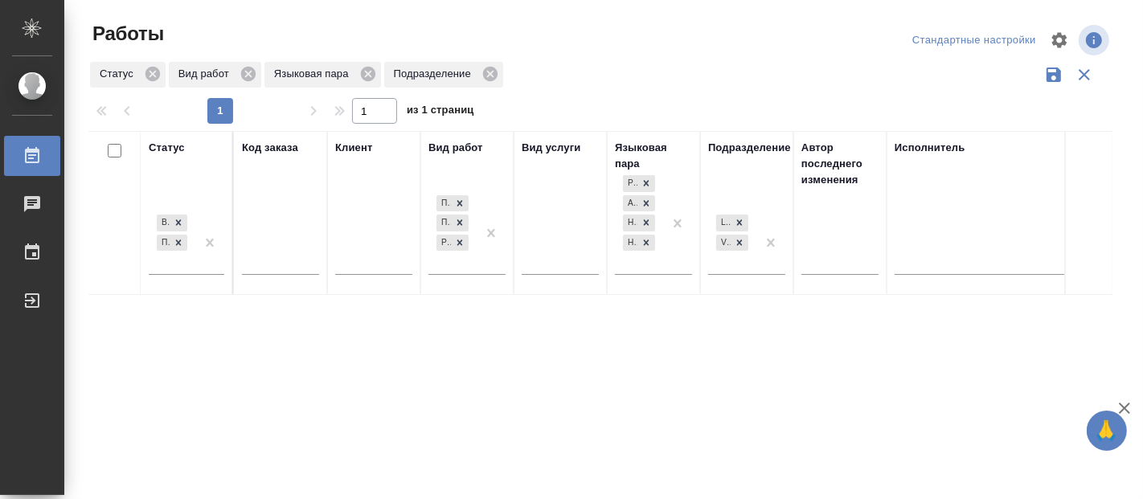
click at [368, 345] on div "Статус В ожидании Подбор Код заказа Клиент Вид работ Перевод Постредактура маши…" at bounding box center [600, 420] width 1024 height 579
